Goal: Task Accomplishment & Management: Manage account settings

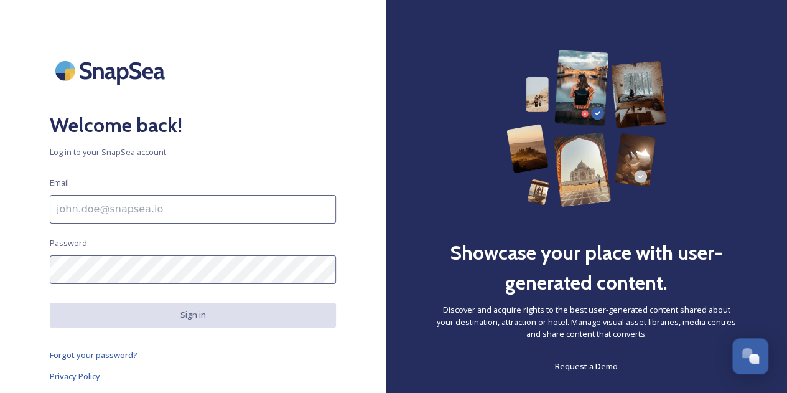
type input "[EMAIL_ADDRESS][DOMAIN_NAME]"
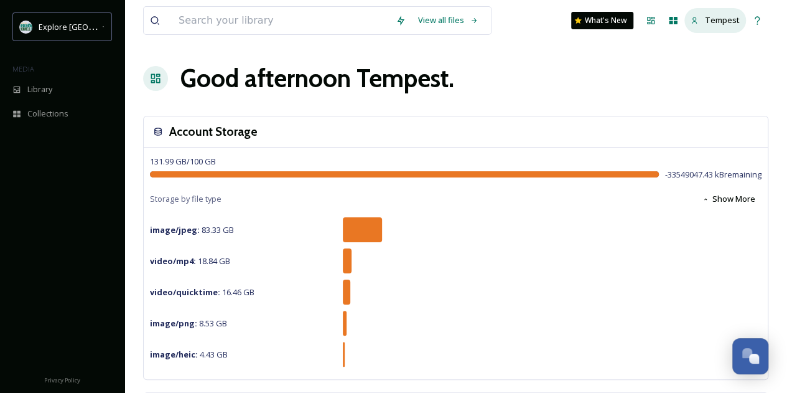
click at [729, 22] on span "Tempest" at bounding box center [722, 19] width 35 height 11
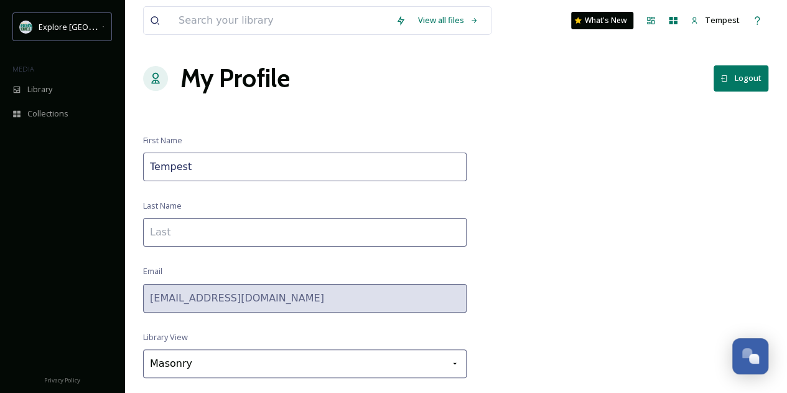
click at [755, 73] on button "Logout" at bounding box center [741, 78] width 55 height 26
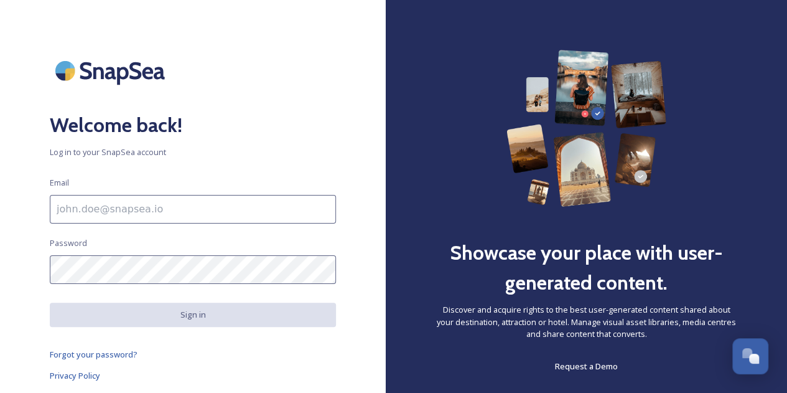
type input "[EMAIL_ADDRESS][DOMAIN_NAME]"
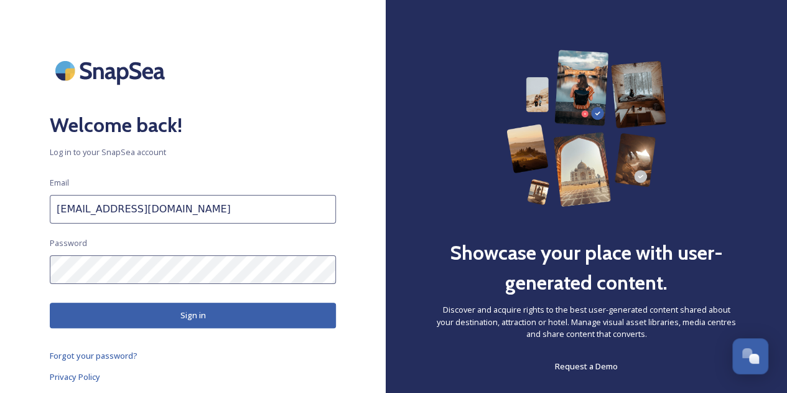
click at [213, 215] on input "[EMAIL_ADDRESS][DOMAIN_NAME]" at bounding box center [193, 209] width 286 height 29
click at [247, 138] on h2 "Welcome back!" at bounding box center [193, 125] width 286 height 30
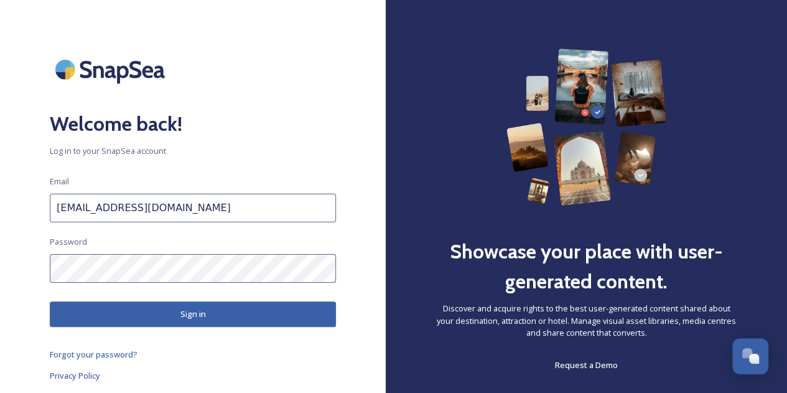
click at [0, 267] on html "Welcome back! Log in to your SnapSea account Email [EMAIL_ADDRESS][DOMAIN_NAME]…" at bounding box center [393, 195] width 787 height 393
click at [187, 311] on button "Sign in" at bounding box center [193, 314] width 286 height 26
click at [0, 265] on html "Welcome back! Log in to your SnapSea account Email [EMAIL_ADDRESS][DOMAIN_NAME]…" at bounding box center [393, 195] width 787 height 393
